Goal: Find specific page/section: Find specific page/section

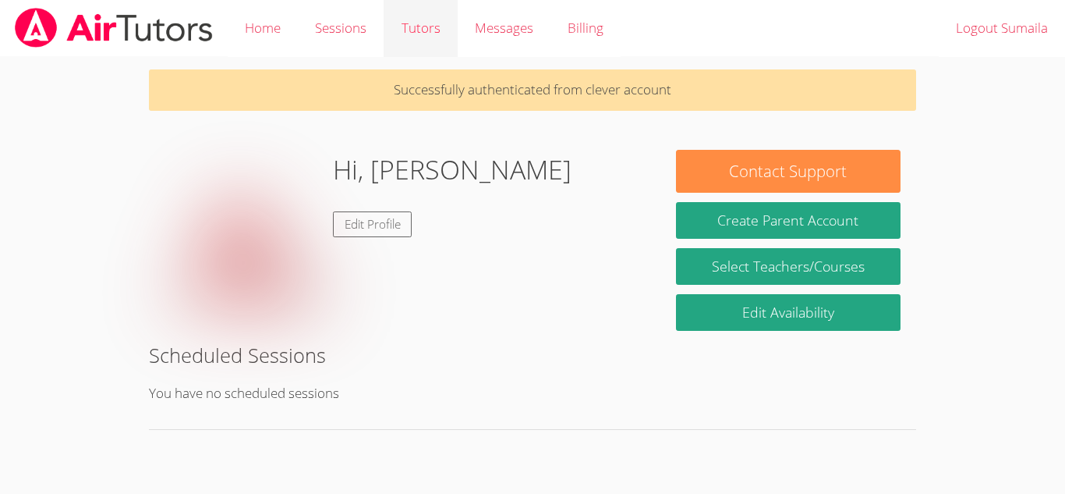
click at [406, 24] on link "Tutors" at bounding box center [420, 28] width 73 height 57
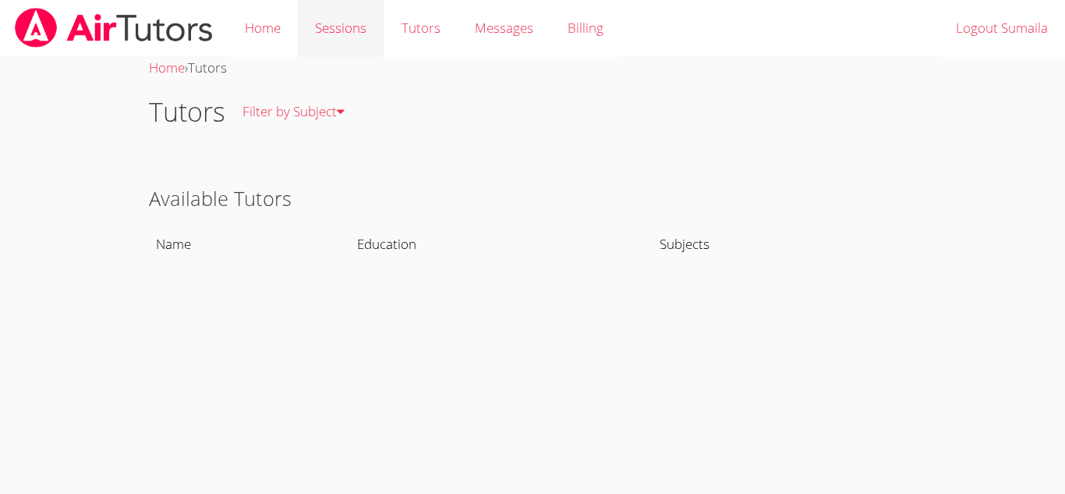
click at [360, 20] on link "Sessions" at bounding box center [341, 28] width 86 height 57
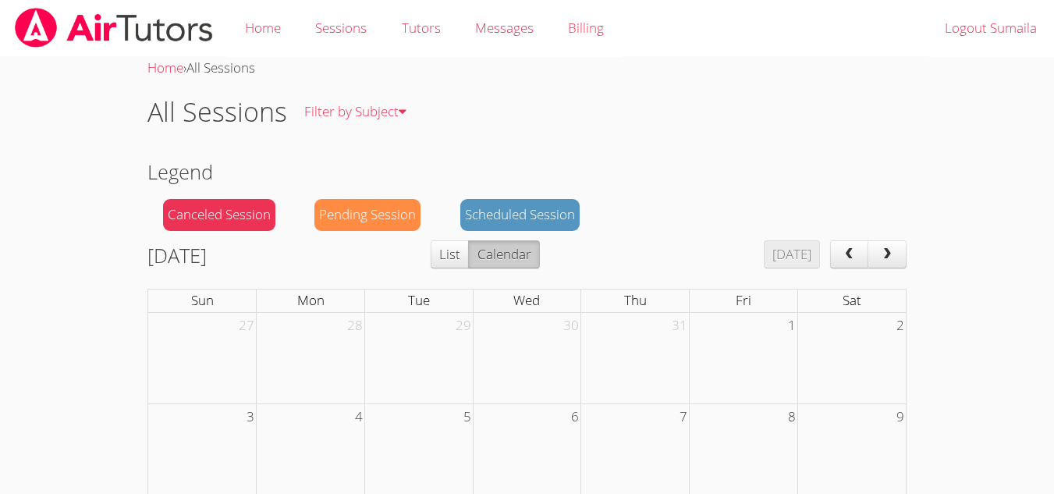
click at [567, 220] on div "Scheduled Session" at bounding box center [519, 215] width 119 height 32
